Goal: Task Accomplishment & Management: Use online tool/utility

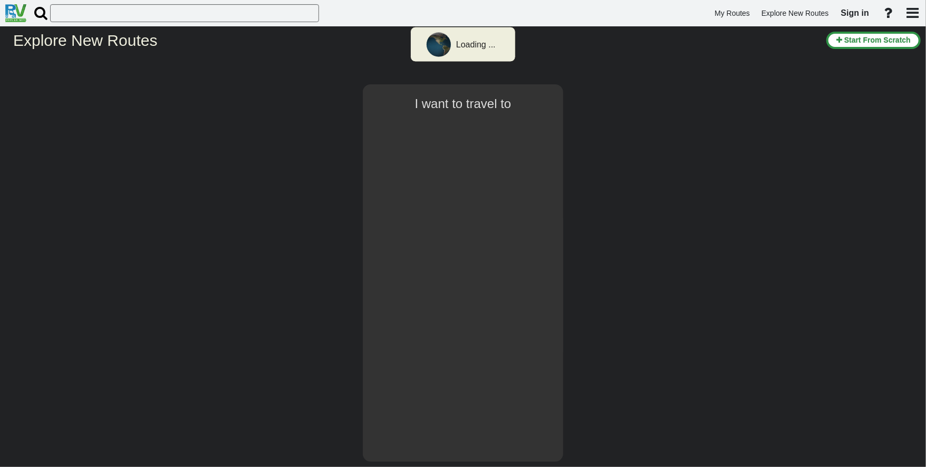
type input "[GEOGRAPHIC_DATA]"
select select "number:1"
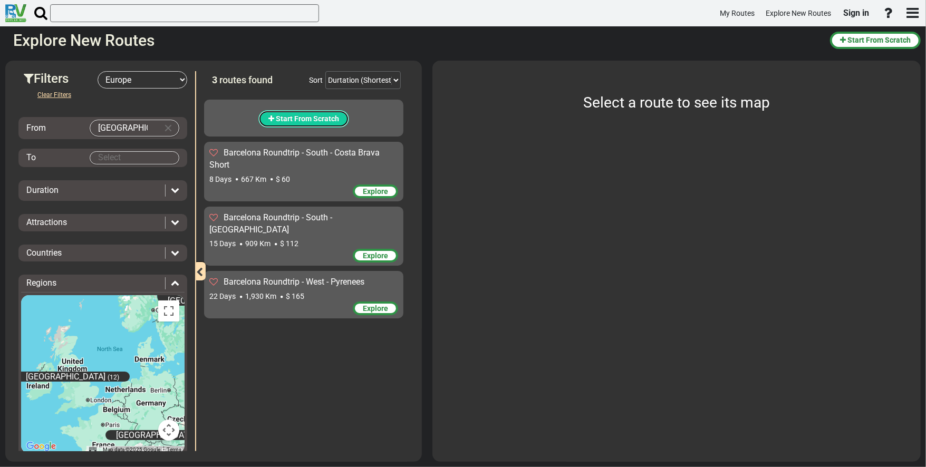
click at [308, 121] on span "Start From Scratch" at bounding box center [307, 118] width 63 height 8
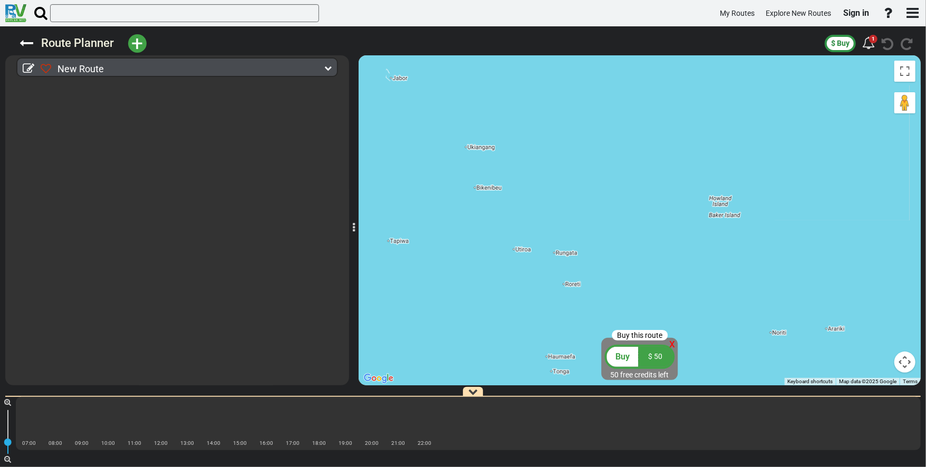
click at [91, 71] on span "New Route" at bounding box center [80, 68] width 46 height 11
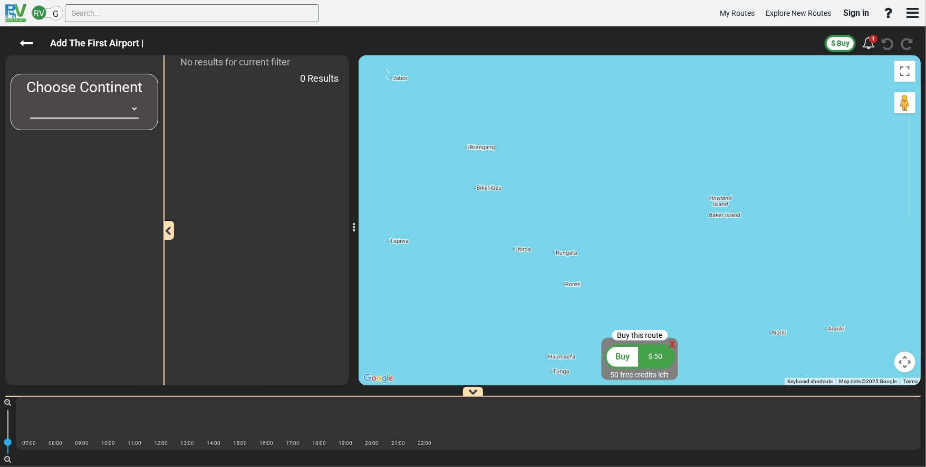
click at [331, 71] on div "0 Results" at bounding box center [319, 78] width 44 height 19
click at [83, 110] on select "[GEOGRAPHIC_DATA] [GEOGRAPHIC_DATA] [GEOGRAPHIC_DATA] [GEOGRAPHIC_DATA] [GEOGRA…" at bounding box center [84, 109] width 109 height 20
select select "number:1"
click at [30, 99] on select "[GEOGRAPHIC_DATA] [GEOGRAPHIC_DATA] [GEOGRAPHIC_DATA] [GEOGRAPHIC_DATA] [GEOGRA…" at bounding box center [84, 109] width 109 height 20
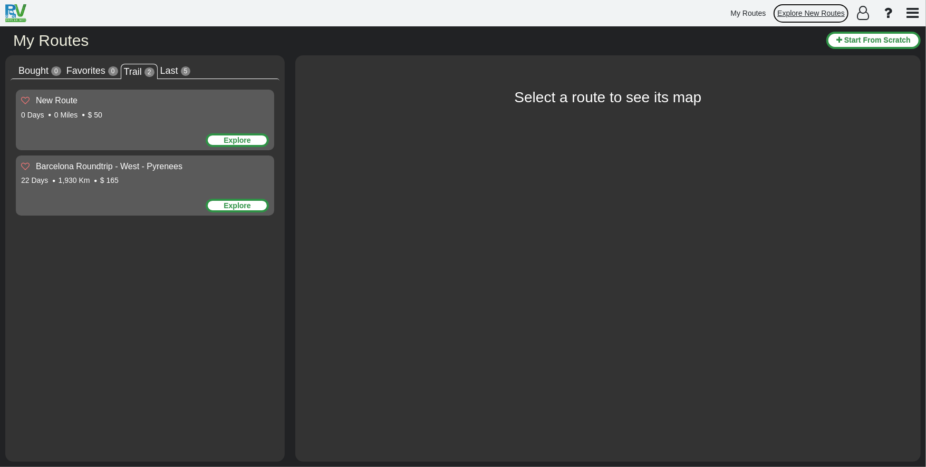
click at [812, 11] on span "Explore New Routes" at bounding box center [810, 13] width 67 height 8
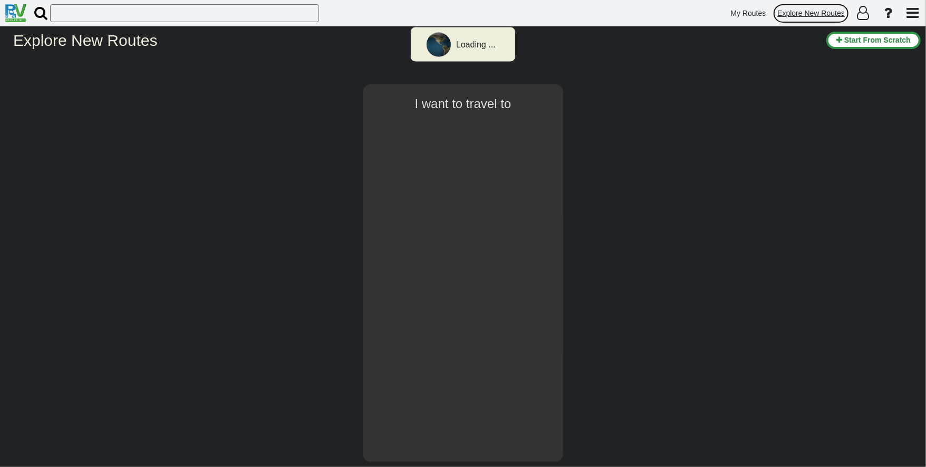
type input "[GEOGRAPHIC_DATA]"
select select "number:1"
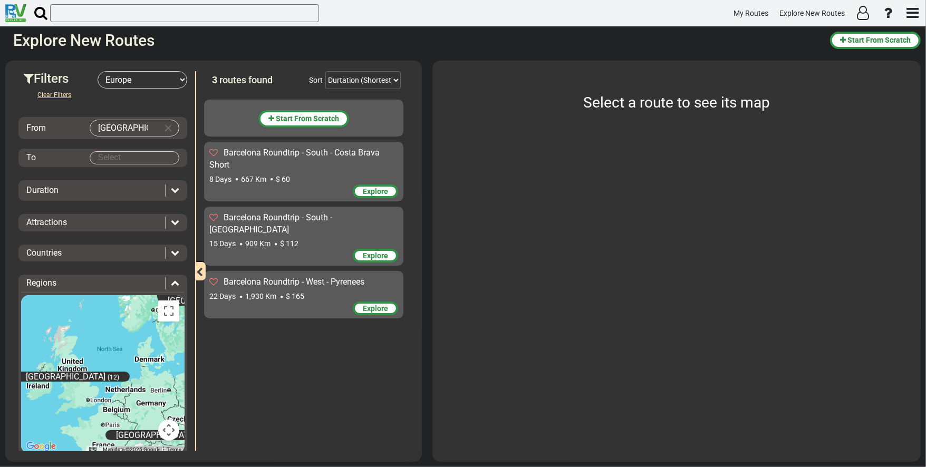
click at [335, 249] on div "Explore" at bounding box center [303, 257] width 189 height 16
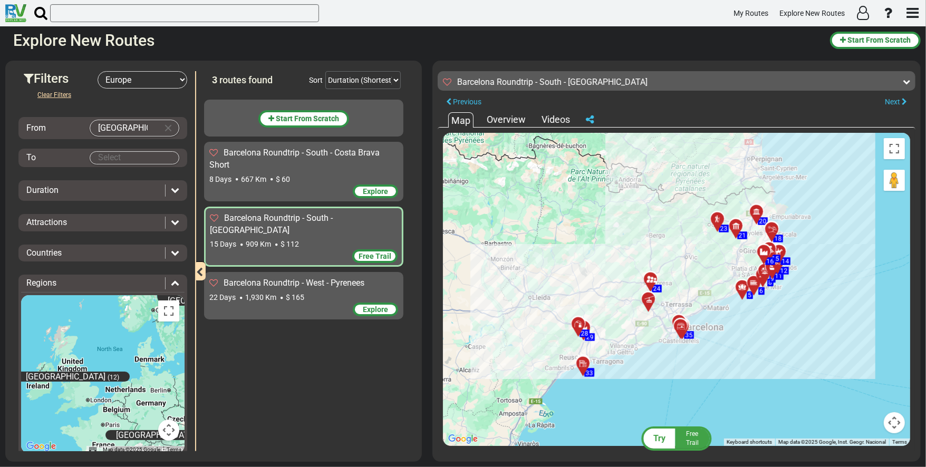
click at [320, 185] on div "Explore" at bounding box center [303, 193] width 189 height 16
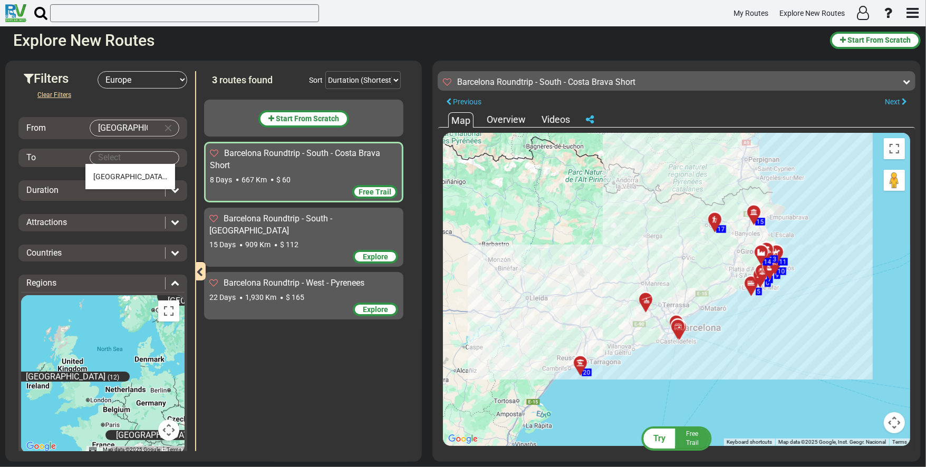
click at [120, 155] on body "My Routes Explore New Routes × Name Email" at bounding box center [463, 233] width 926 height 467
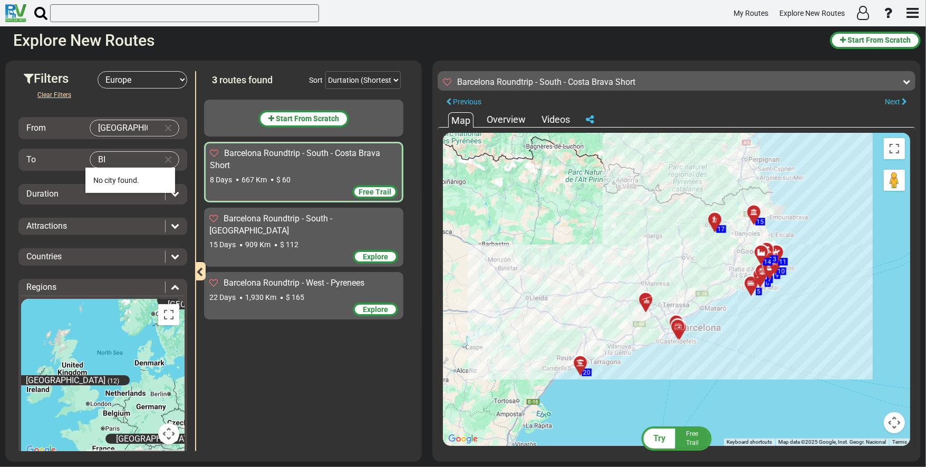
type input "B"
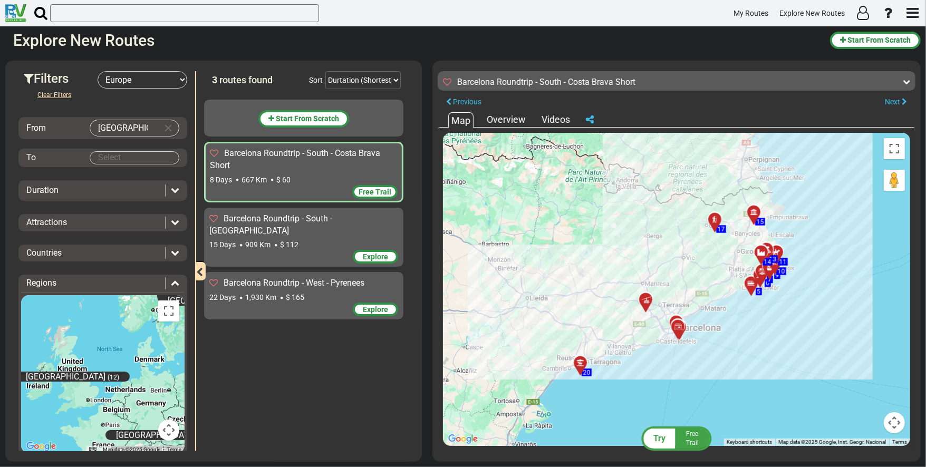
drag, startPoint x: 494, startPoint y: 224, endPoint x: 686, endPoint y: 342, distance: 226.0
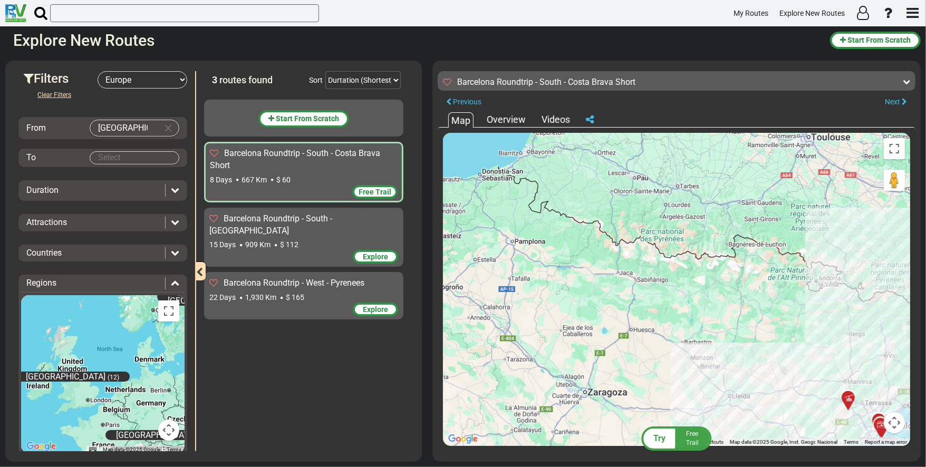
drag, startPoint x: 585, startPoint y: 247, endPoint x: 790, endPoint y: 350, distance: 229.2
click at [790, 350] on div "To activate drag with keyboard, press Alt + Enter. Once in keyboard drag state,…" at bounding box center [676, 289] width 467 height 313
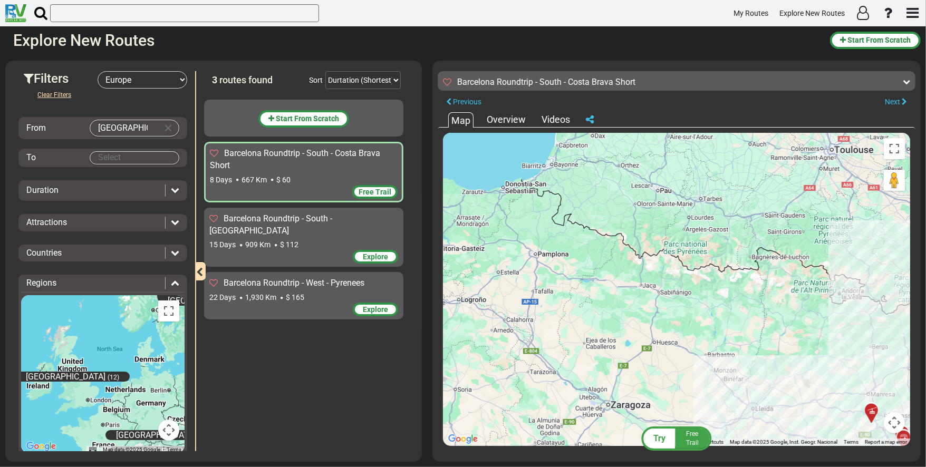
drag, startPoint x: 519, startPoint y: 206, endPoint x: 541, endPoint y: 219, distance: 25.5
click at [541, 219] on div "To activate drag with keyboard, press Alt + Enter. Once in keyboard drag state,…" at bounding box center [676, 289] width 467 height 313
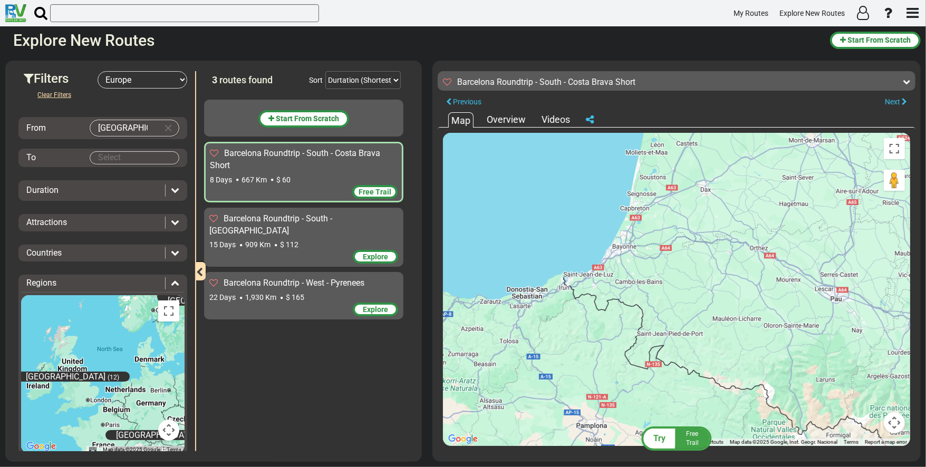
drag, startPoint x: 532, startPoint y: 212, endPoint x: 579, endPoint y: 333, distance: 129.5
click at [579, 333] on div "To activate drag with keyboard, press Alt + Enter. Once in keyboard drag state,…" at bounding box center [676, 289] width 467 height 313
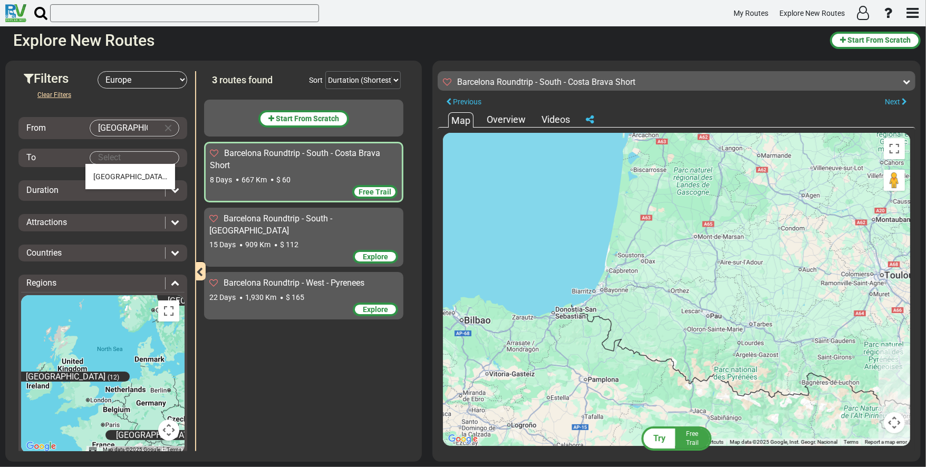
click at [108, 156] on body "My Routes Explore New Routes × Name Email" at bounding box center [463, 233] width 926 height 467
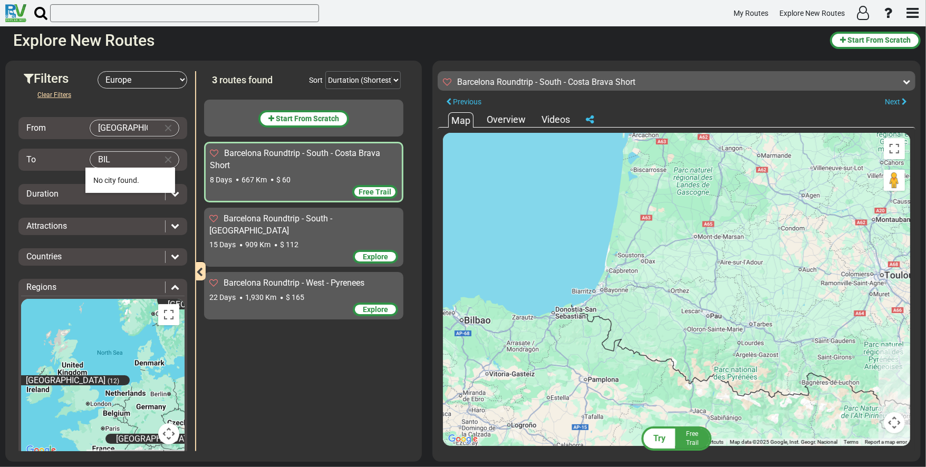
type input "BIL"
click at [165, 160] on button "Clear Input" at bounding box center [168, 160] width 16 height 16
